Goal: Task Accomplishment & Management: Manage account settings

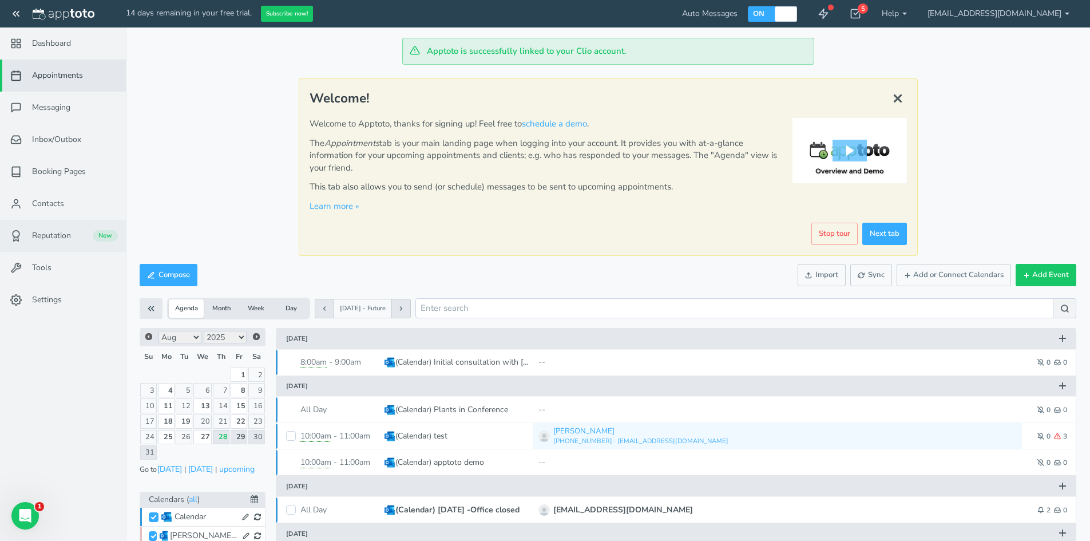
click at [55, 240] on span "Reputation" at bounding box center [51, 235] width 39 height 11
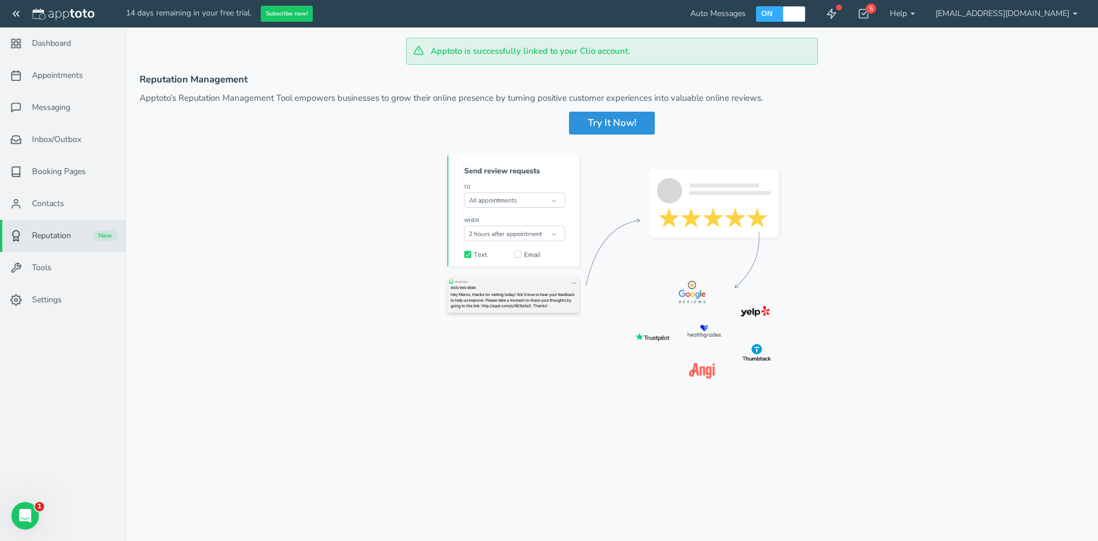
click at [609, 117] on div "Try It Now!" at bounding box center [612, 123] width 86 height 23
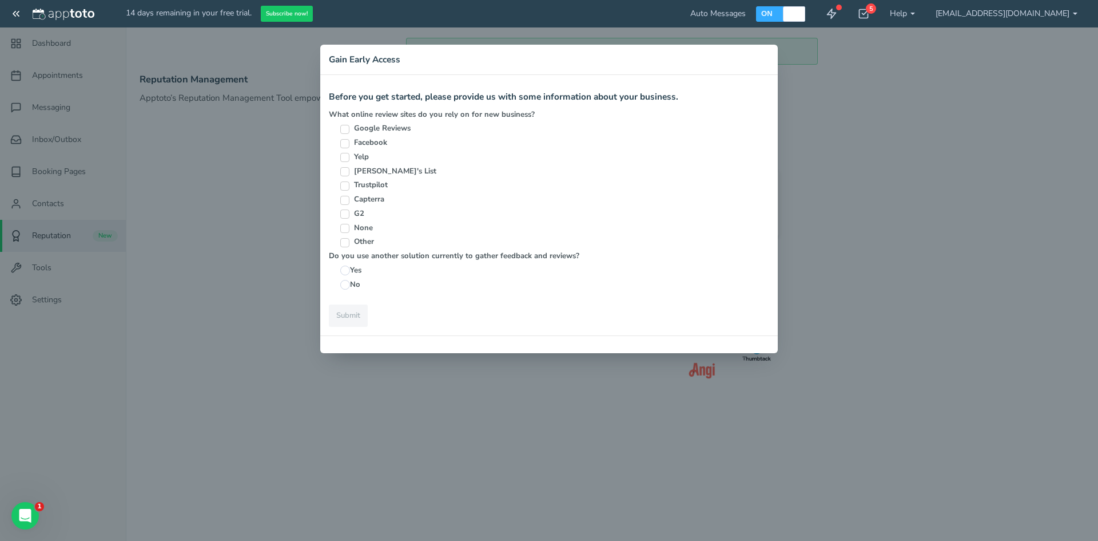
click at [344, 126] on input "Google Reviews" at bounding box center [344, 129] width 9 height 9
checkbox input "true"
click at [349, 244] on input "Other" at bounding box center [344, 242] width 9 height 9
checkbox input "true"
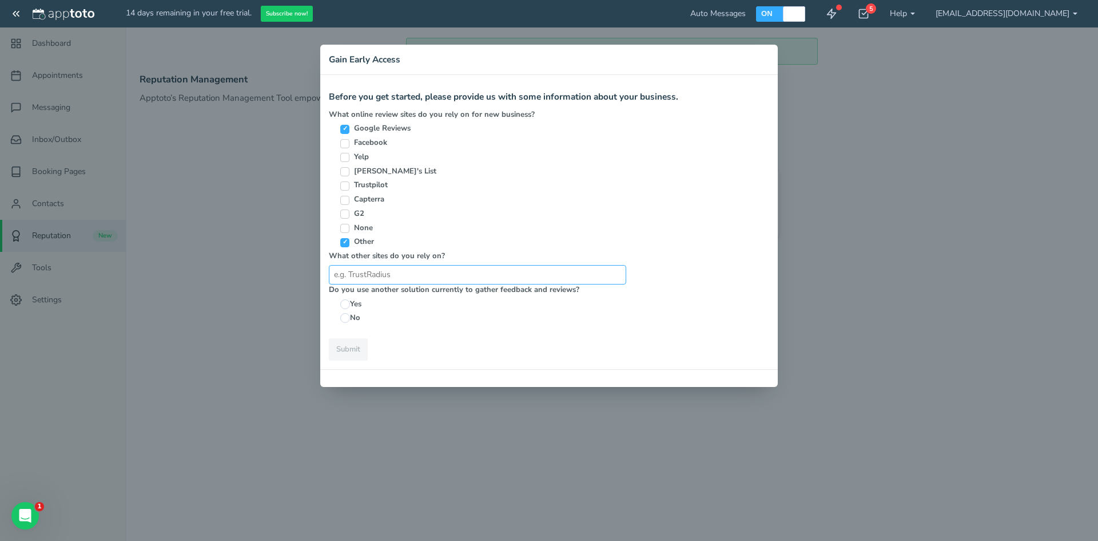
click at [417, 279] on input "textbox" at bounding box center [477, 274] width 297 height 19
type input "Avvo"
click at [401, 299] on label "Yes" at bounding box center [483, 304] width 286 height 11
click at [350, 299] on input "Yes" at bounding box center [345, 304] width 10 height 10
radio input "true"
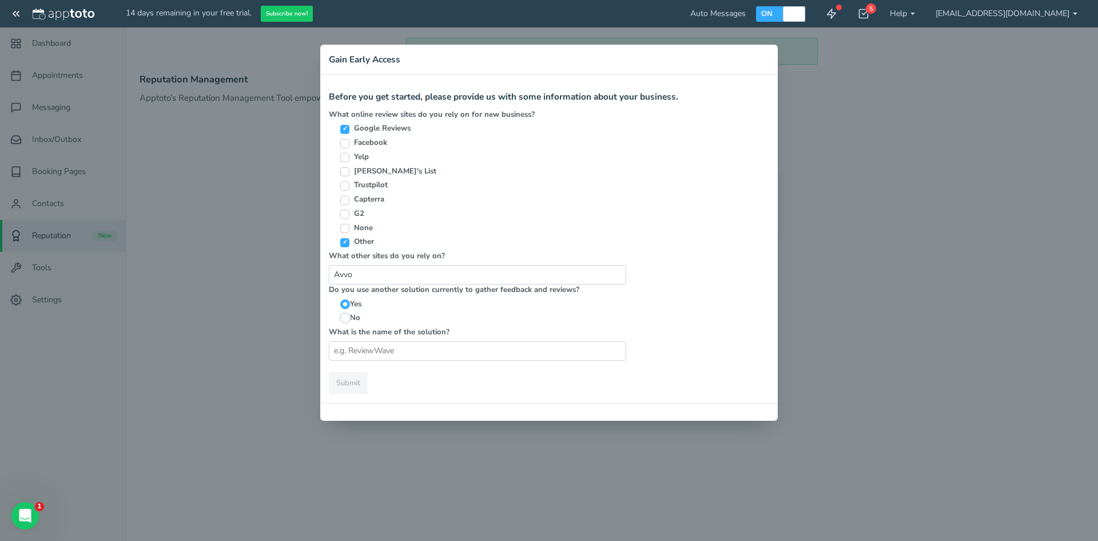
click at [350, 320] on input "No" at bounding box center [345, 318] width 10 height 10
radio input "true"
radio input "false"
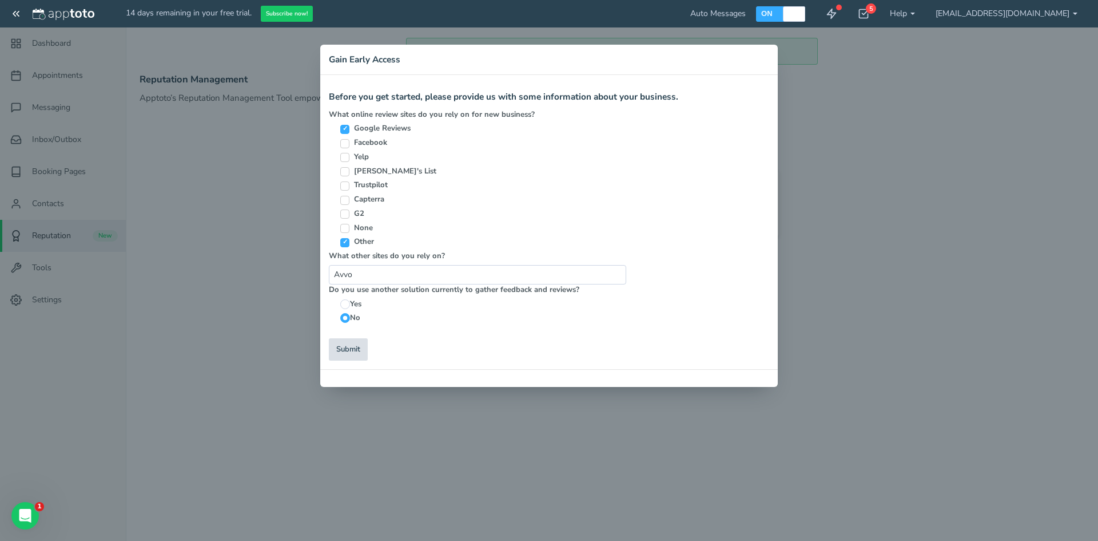
click at [346, 355] on link "Submit" at bounding box center [348, 349] width 39 height 22
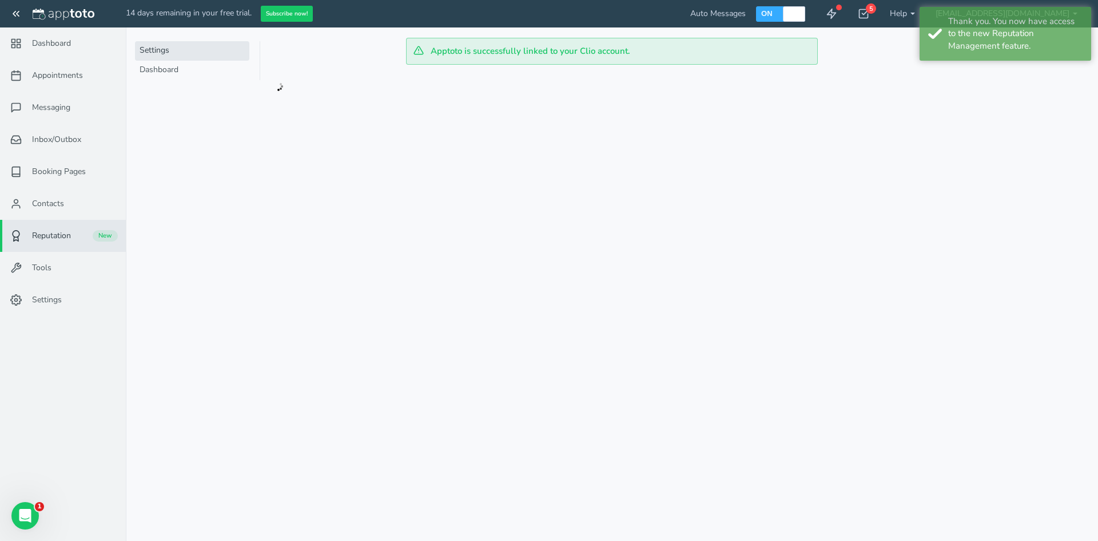
checkbox input "true"
select select "string:-60"
checkbox input "true"
select select "string:60"
checkbox input "true"
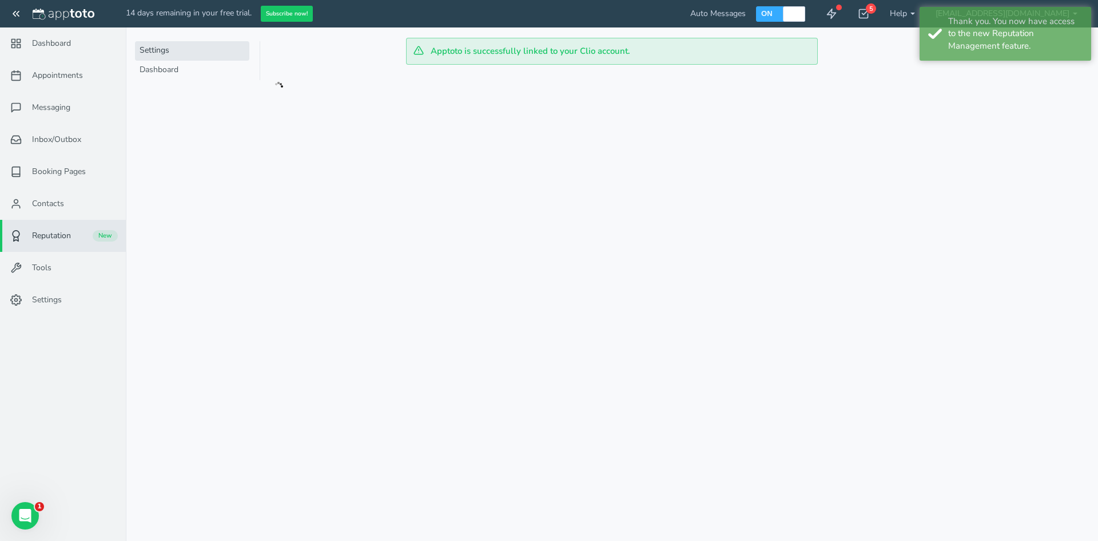
select select "string:-60"
checkbox input "true"
select select "string:60"
select select "number:3"
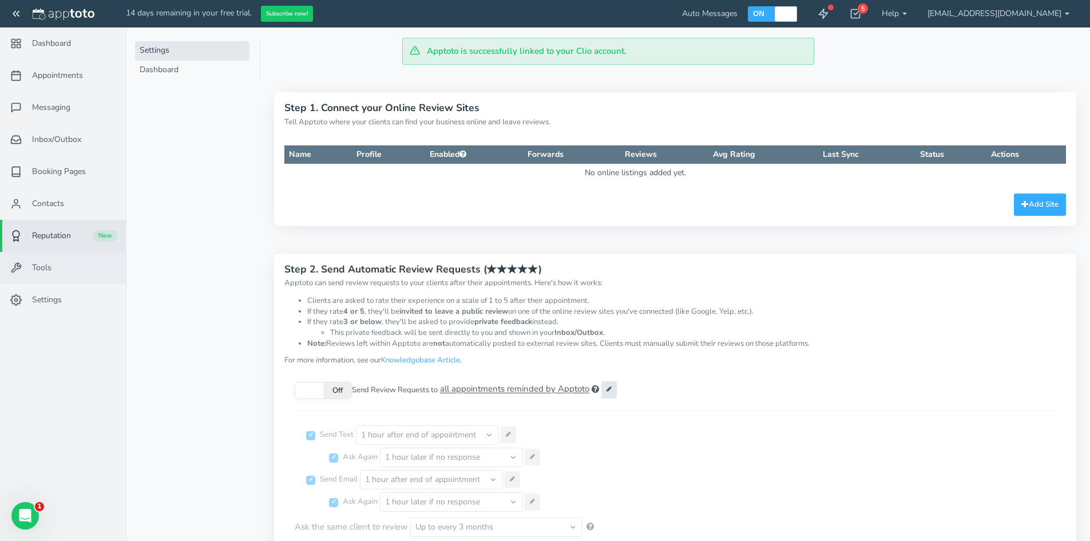
click at [65, 268] on link "Tools" at bounding box center [63, 268] width 126 height 32
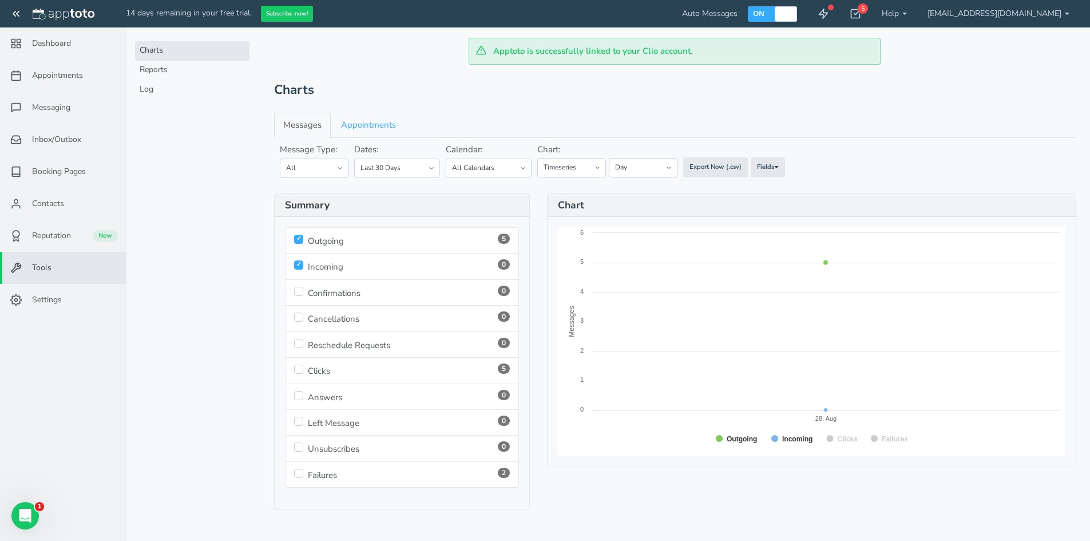
click at [504, 237] on span "5" at bounding box center [504, 238] width 12 height 10
click at [397, 132] on link "Appointments" at bounding box center [368, 125] width 73 height 25
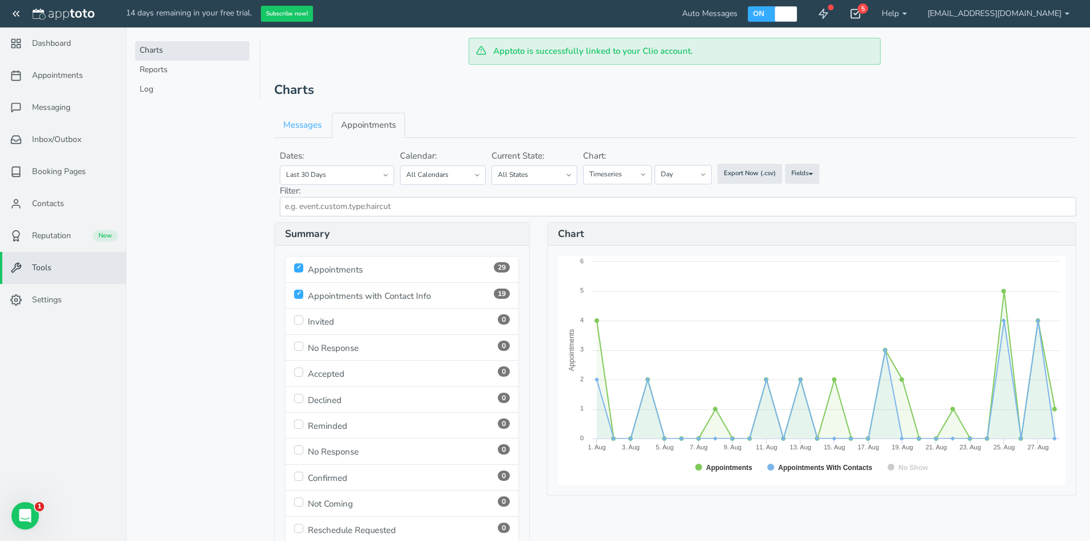
click at [861, 13] on icon at bounding box center [854, 13] width 11 height 11
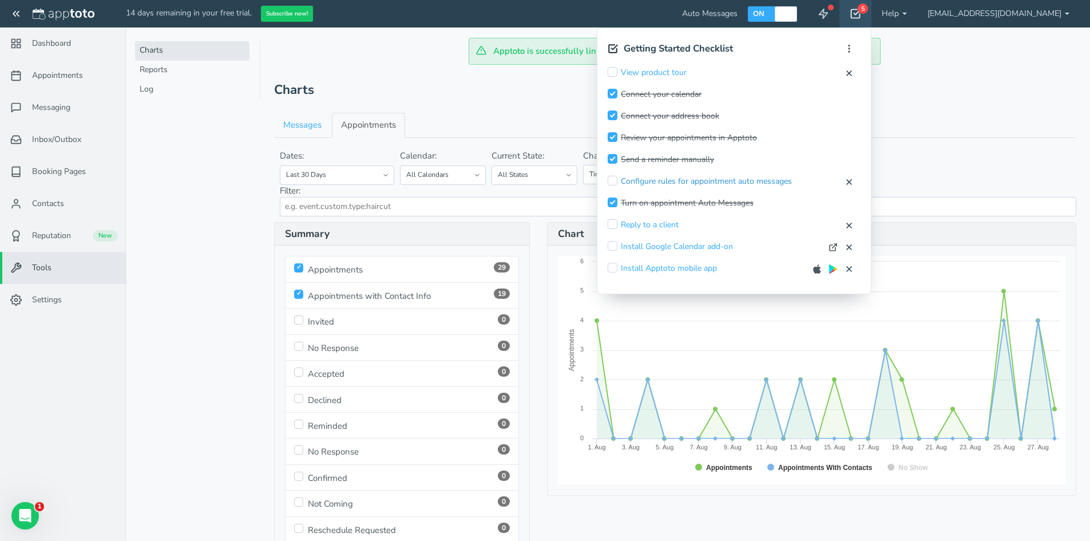
click at [699, 180] on link "Configure rules for appointment auto messages" at bounding box center [706, 181] width 171 height 11
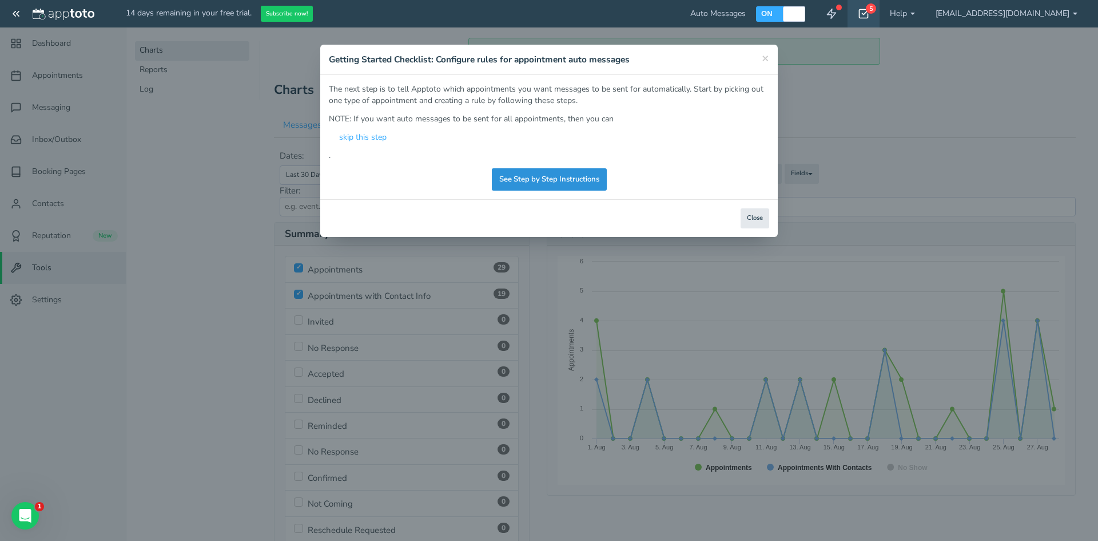
click at [539, 177] on link "See Step by Step Instructions" at bounding box center [549, 179] width 115 height 22
